Goal: Complete application form

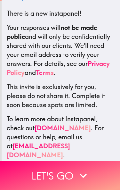
scroll to position [111, 0]
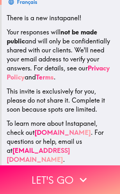
click at [76, 182] on icon "button" at bounding box center [83, 179] width 14 height 14
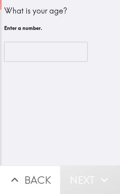
click at [70, 54] on input "number" at bounding box center [46, 52] width 84 height 20
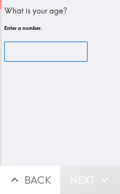
click at [71, 59] on input "number" at bounding box center [46, 52] width 84 height 20
click at [63, 58] on input "number" at bounding box center [46, 52] width 84 height 20
click at [72, 54] on input "number" at bounding box center [46, 52] width 84 height 20
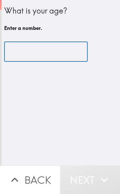
click at [72, 54] on input "number" at bounding box center [46, 52] width 84 height 20
click at [75, 52] on input "number" at bounding box center [46, 52] width 84 height 20
click at [19, 178] on icon "button" at bounding box center [15, 179] width 14 height 14
